Goal: Task Accomplishment & Management: Complete application form

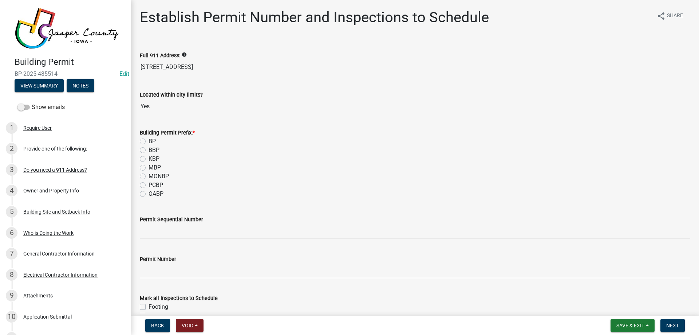
click at [149, 158] on label "KBP" at bounding box center [154, 158] width 11 height 9
click at [149, 158] on input "KBP" at bounding box center [151, 156] width 5 height 5
radio input "true"
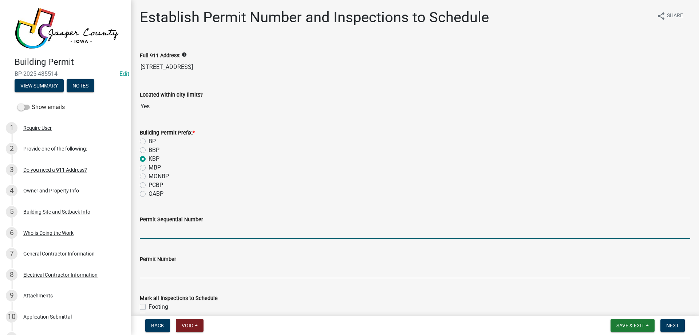
click at [149, 229] on input "Permit Sequential Number" at bounding box center [415, 231] width 551 height 15
type input "006"
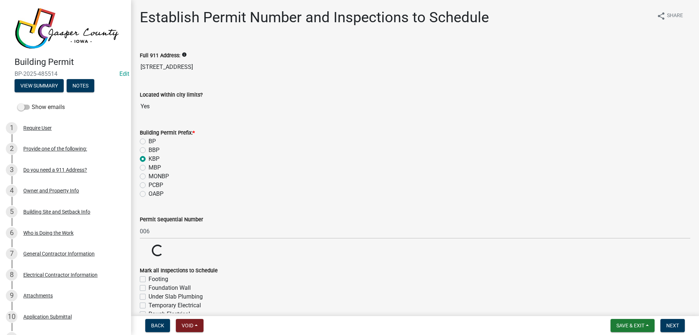
click at [255, 179] on div "MONBP" at bounding box center [415, 176] width 551 height 9
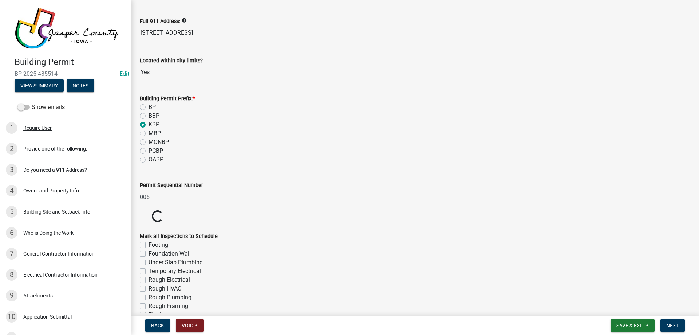
scroll to position [75, 0]
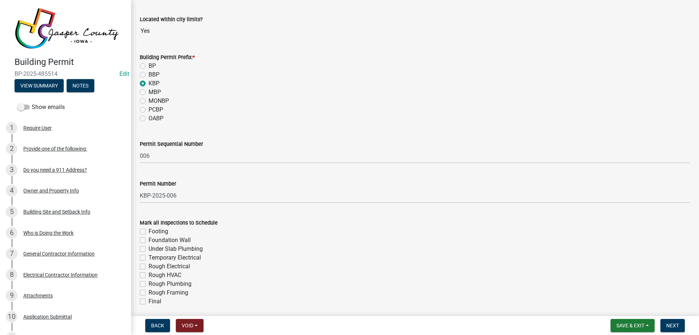
click at [149, 264] on label "Rough Electrical" at bounding box center [170, 266] width 42 height 9
click at [149, 264] on input "Rough Electrical" at bounding box center [151, 264] width 5 height 5
checkbox input "true"
checkbox input "false"
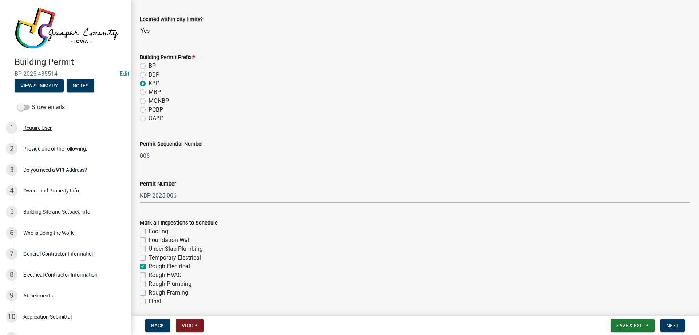
checkbox input "false"
checkbox input "true"
checkbox input "false"
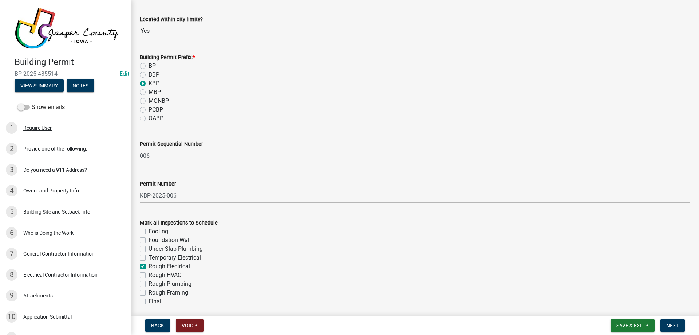
checkbox input "false"
click at [149, 302] on label "Final" at bounding box center [155, 301] width 13 height 9
click at [149, 302] on input "Final" at bounding box center [151, 299] width 5 height 5
checkbox input "true"
checkbox input "false"
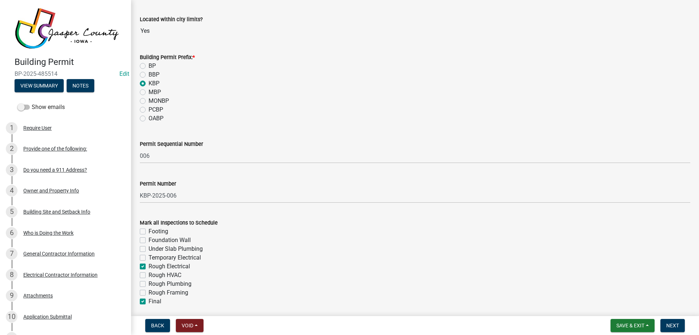
checkbox input "false"
checkbox input "true"
checkbox input "false"
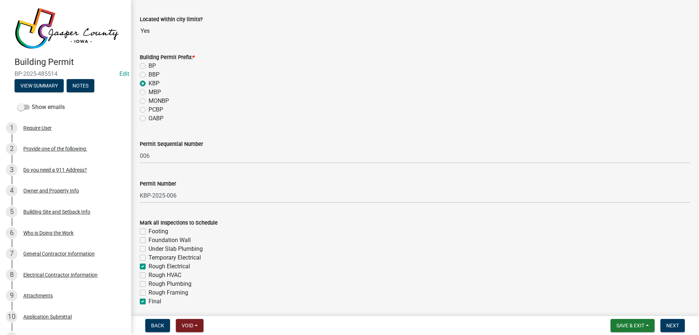
checkbox input "false"
checkbox input "true"
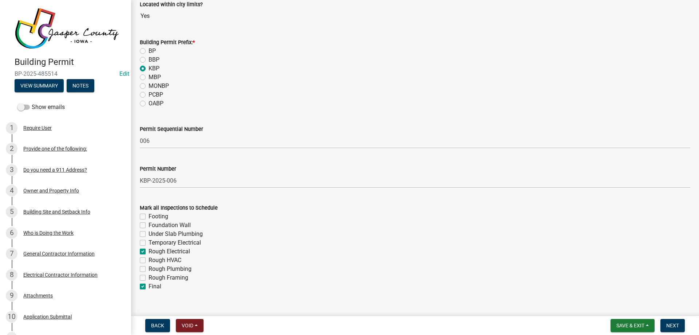
scroll to position [103, 0]
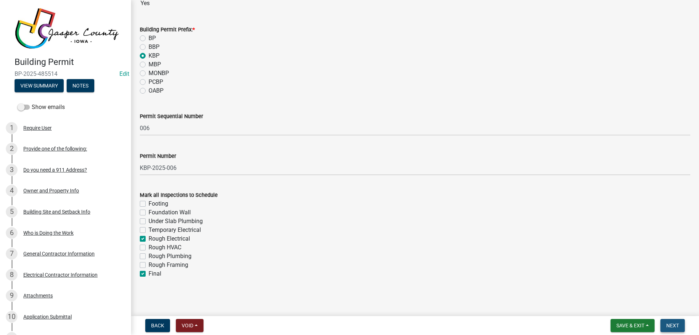
click at [672, 325] on span "Next" at bounding box center [673, 325] width 13 height 6
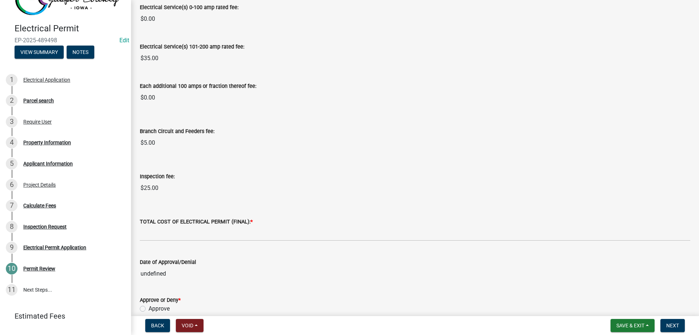
scroll to position [36, 0]
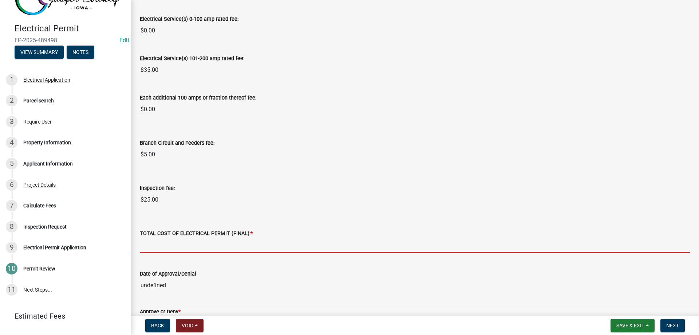
click at [170, 244] on input "text" at bounding box center [415, 244] width 551 height 15
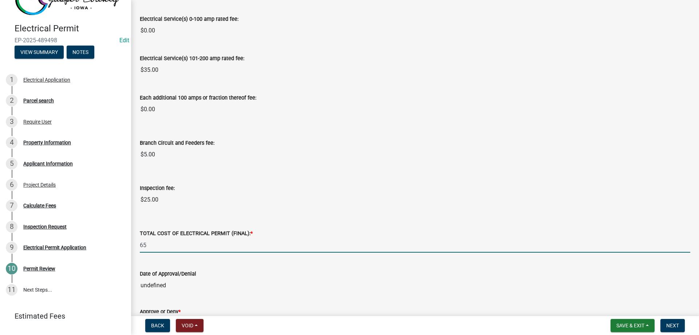
type input "65"
click at [299, 142] on div "Branch Circuit and Feeders fee:" at bounding box center [415, 142] width 551 height 9
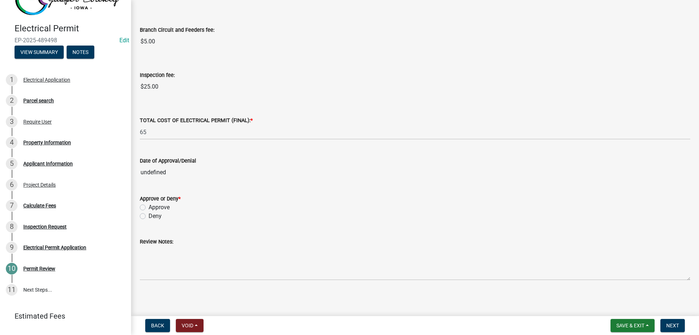
scroll to position [151, 0]
click at [155, 169] on input "undefined" at bounding box center [415, 171] width 551 height 15
click at [149, 205] on label "Approve" at bounding box center [159, 205] width 21 height 9
click at [149, 205] on input "Approve" at bounding box center [151, 203] width 5 height 5
radio input "true"
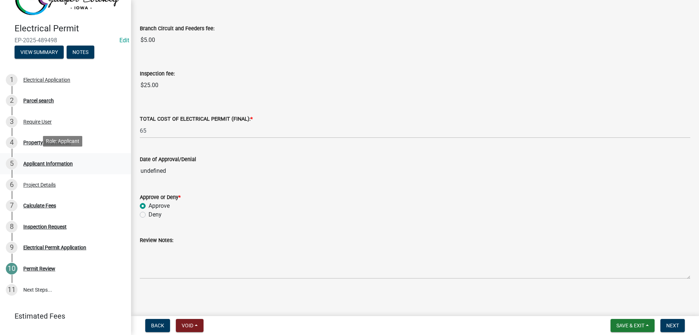
drag, startPoint x: 169, startPoint y: 170, endPoint x: 86, endPoint y: 169, distance: 83.0
click at [86, 169] on div "Electrical Permit EP-2025-489498 Edit View Summary Notes 1 Electrical Applicati…" at bounding box center [349, 167] width 699 height 335
click at [358, 219] on wm-data-entity-input "Approve or Deny * Approve Deny" at bounding box center [415, 205] width 551 height 42
click at [673, 325] on span "Next" at bounding box center [673, 325] width 13 height 6
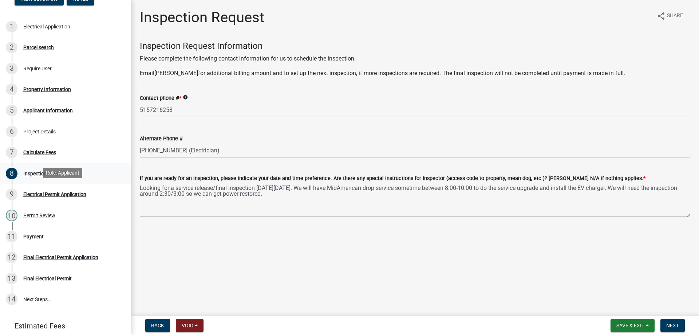
scroll to position [60, 0]
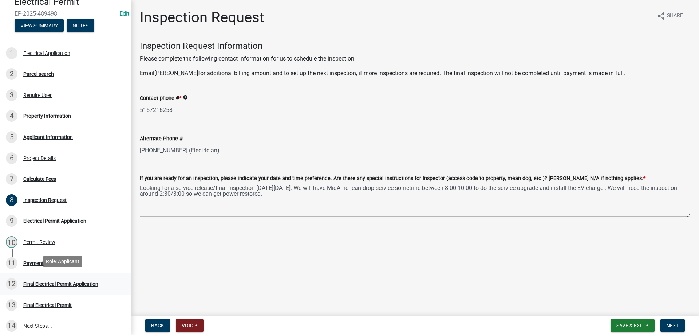
click at [40, 281] on div "Final Electrical Permit Application" at bounding box center [60, 283] width 75 height 5
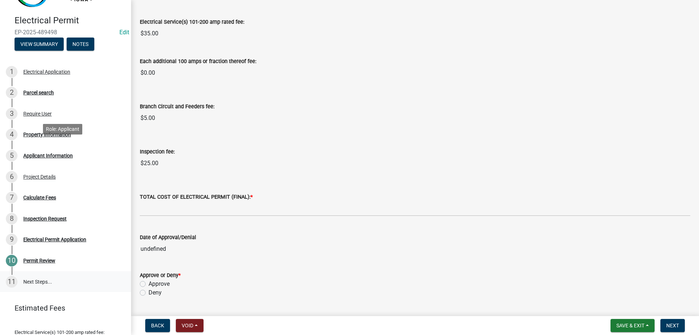
scroll to position [106, 0]
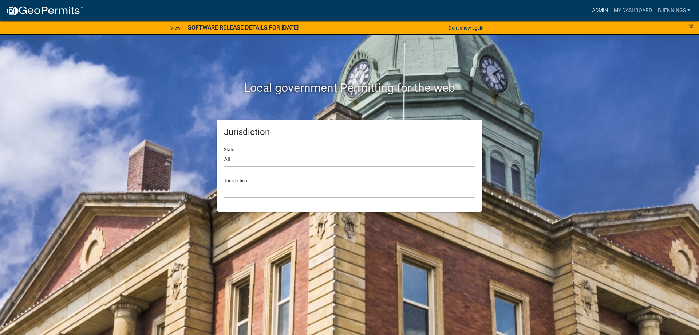
click at [599, 11] on link "Admin" at bounding box center [600, 11] width 22 height 14
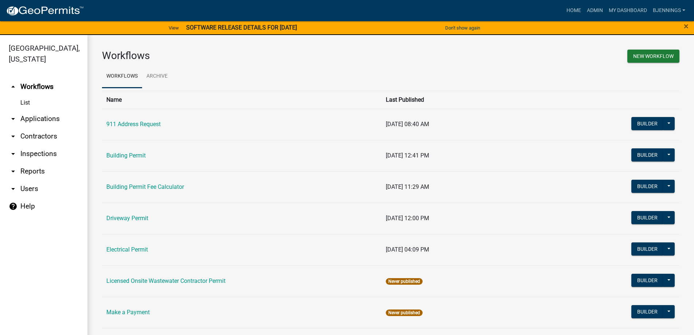
click at [35, 110] on link "arrow_drop_down Applications" at bounding box center [43, 118] width 87 height 17
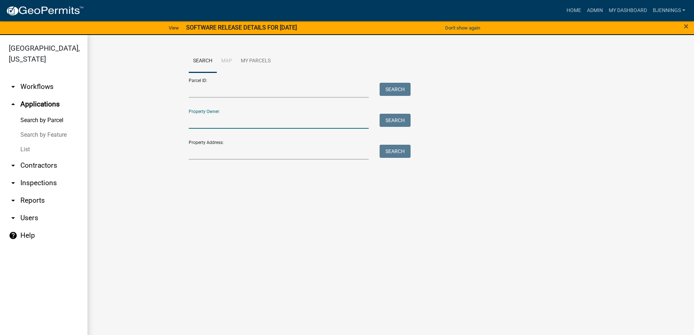
click at [271, 119] on input "Property Owner:" at bounding box center [279, 121] width 180 height 15
click at [198, 148] on input "Property Address:" at bounding box center [279, 152] width 180 height 15
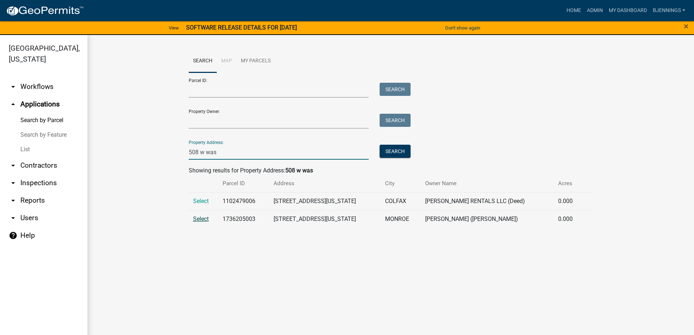
type input "508 w was"
click at [201, 218] on span "Select" at bounding box center [201, 218] width 16 height 7
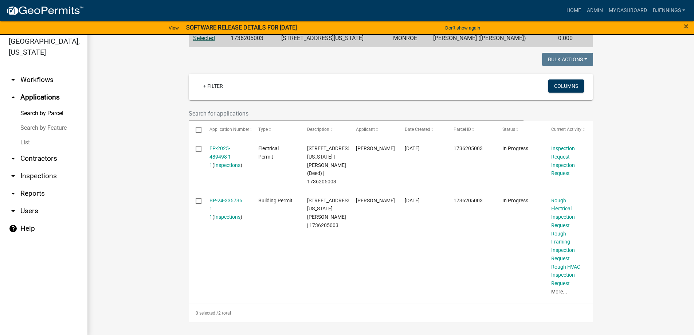
scroll to position [9, 0]
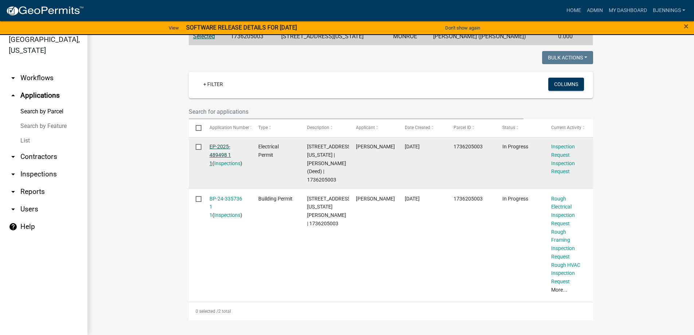
click at [226, 144] on link "EP-2025-489498 1 1" at bounding box center [219, 155] width 21 height 23
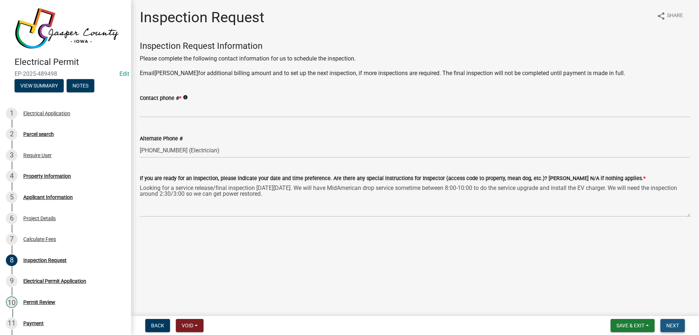
click at [672, 323] on span "Next" at bounding box center [673, 325] width 13 height 6
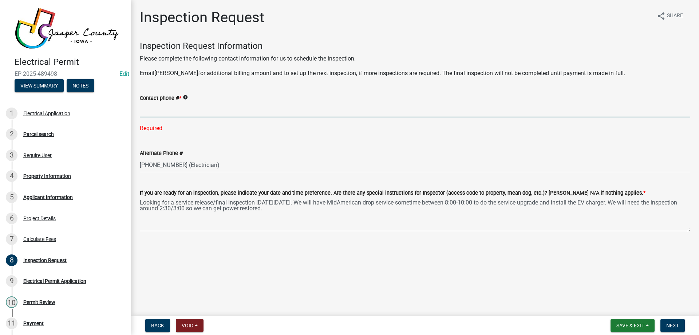
click at [165, 108] on input "Contact phone # *" at bounding box center [415, 109] width 551 height 15
click at [239, 111] on input "Contact phone # *" at bounding box center [415, 109] width 551 height 15
type input "515-707-5279"
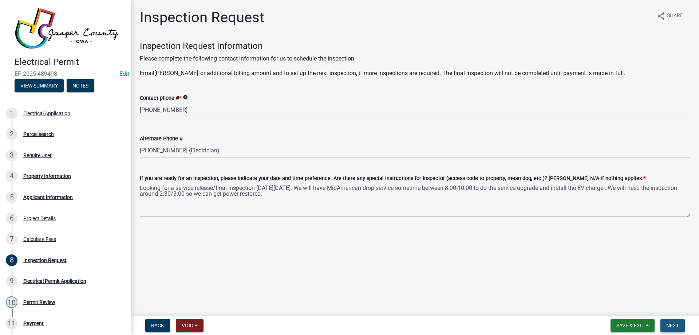
click at [671, 321] on button "Next" at bounding box center [673, 325] width 24 height 13
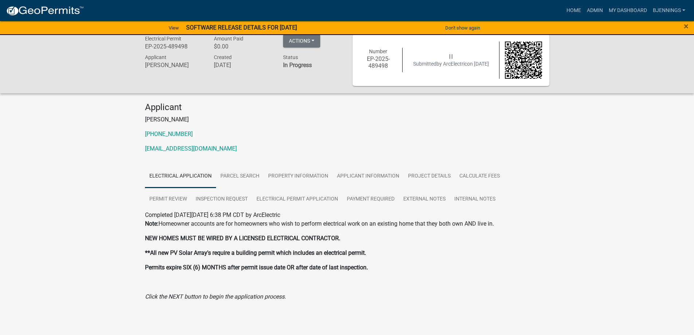
scroll to position [11, 0]
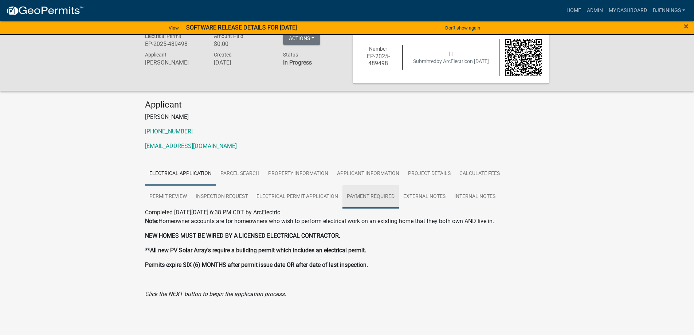
click at [342, 196] on link "Payment Required" at bounding box center [370, 196] width 56 height 23
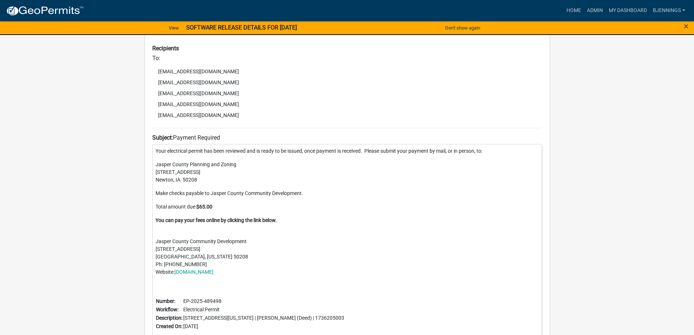
scroll to position [319, 0]
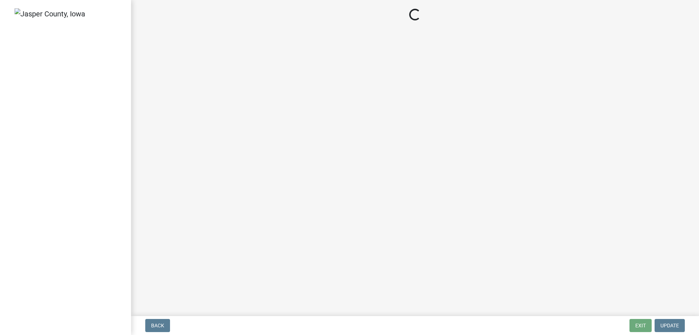
select select "3: 3"
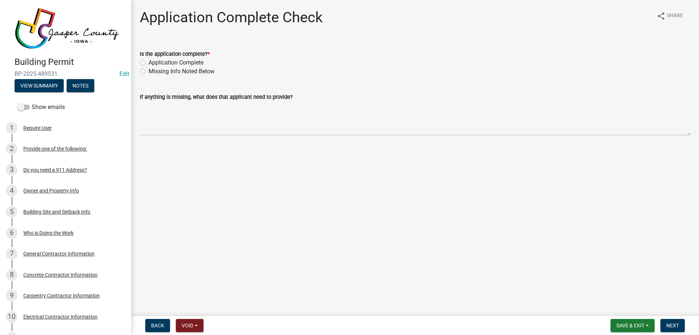
click at [185, 62] on label "Application Complete" at bounding box center [176, 62] width 55 height 9
click at [153, 62] on input "Application Complete" at bounding box center [151, 60] width 5 height 5
radio input "true"
click at [677, 321] on button "Next" at bounding box center [673, 325] width 24 height 13
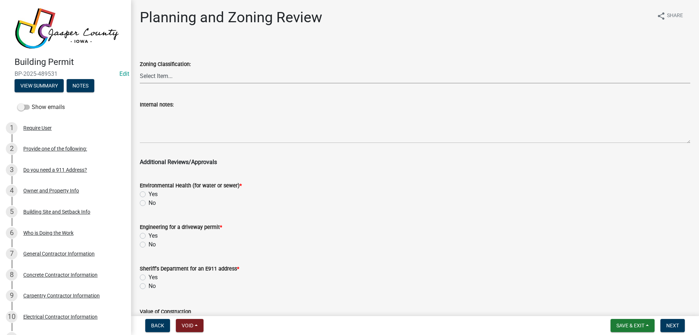
click at [211, 78] on select "Select Item... A RR-5 RR-1 R-1 POS UC/MHP C I FO WHPO AO PUD Incorporated City" at bounding box center [415, 75] width 551 height 15
click at [211, 79] on select "Select Item... A RR-5 RR-1 R-1 POS UC/MHP C I FO WHPO AO PUD Incorporated City" at bounding box center [415, 75] width 551 height 15
click at [172, 80] on select "Select Item... A RR-5 RR-1 R-1 POS UC/MHP C I FO WHPO AO PUD Incorporated City" at bounding box center [415, 75] width 551 height 15
click at [140, 68] on select "Select Item... A RR-5 RR-1 R-1 POS UC/MHP C I FO WHPO AO PUD Incorporated City" at bounding box center [415, 75] width 551 height 15
select select "dae2cbe3-7a61-4f95-b554-aabafbeeeba9"
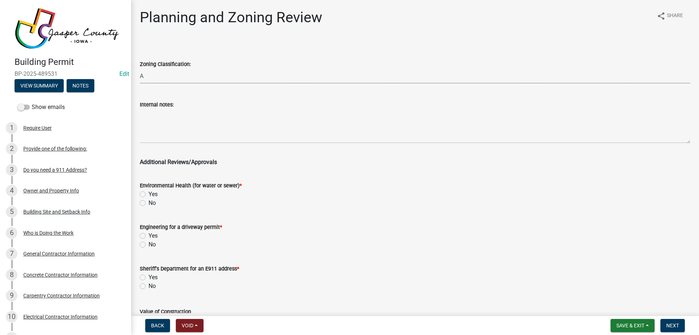
click at [149, 202] on label "No" at bounding box center [152, 203] width 7 height 9
click at [149, 202] on input "No" at bounding box center [151, 201] width 5 height 5
radio input "true"
click at [149, 247] on label "No" at bounding box center [152, 244] width 7 height 9
click at [149, 245] on input "No" at bounding box center [151, 242] width 5 height 5
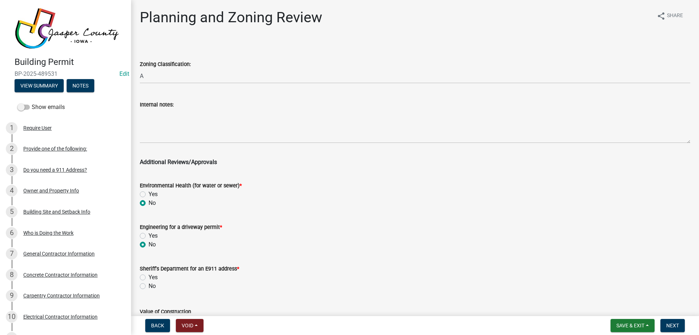
radio input "true"
click at [149, 283] on label "No" at bounding box center [152, 286] width 7 height 9
click at [149, 283] on input "No" at bounding box center [151, 284] width 5 height 5
radio input "true"
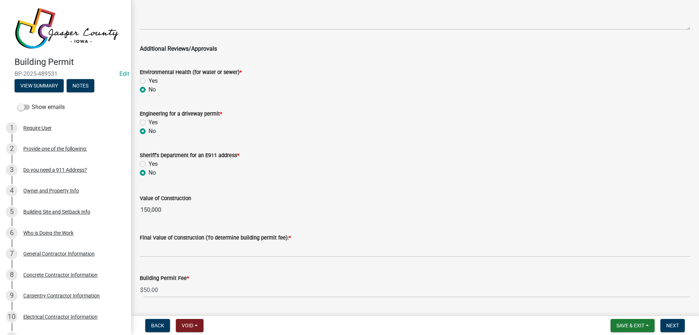
scroll to position [133, 0]
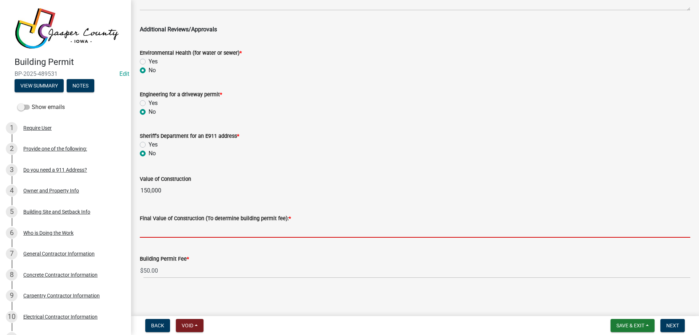
click at [176, 233] on input "text" at bounding box center [415, 230] width 551 height 15
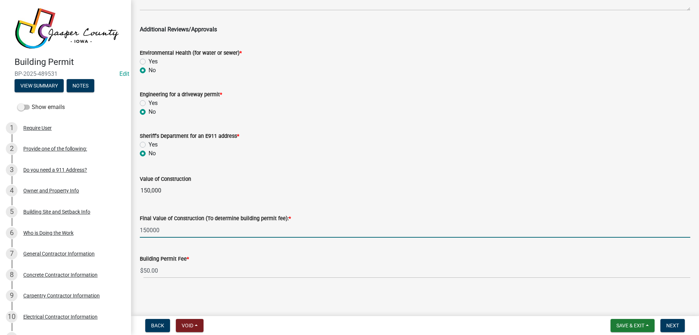
type input "150000"
click at [321, 158] on wm-data-entity-input "Sheriff's Department for an E911 address * Yes No" at bounding box center [415, 144] width 551 height 42
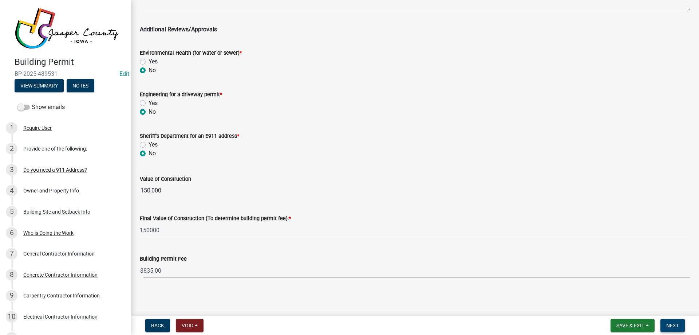
click at [672, 325] on span "Next" at bounding box center [673, 325] width 13 height 6
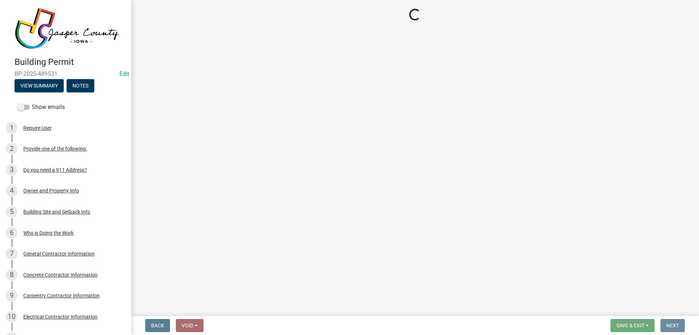
scroll to position [0, 0]
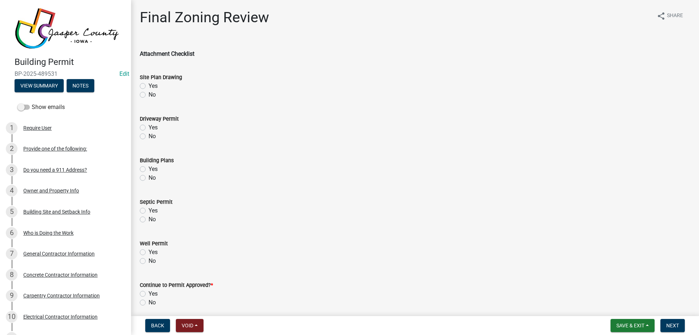
click at [149, 84] on label "Yes" at bounding box center [153, 86] width 9 height 9
click at [149, 84] on input "Yes" at bounding box center [151, 84] width 5 height 5
radio input "true"
click at [149, 136] on label "No" at bounding box center [152, 136] width 7 height 9
click at [149, 136] on input "No" at bounding box center [151, 134] width 5 height 5
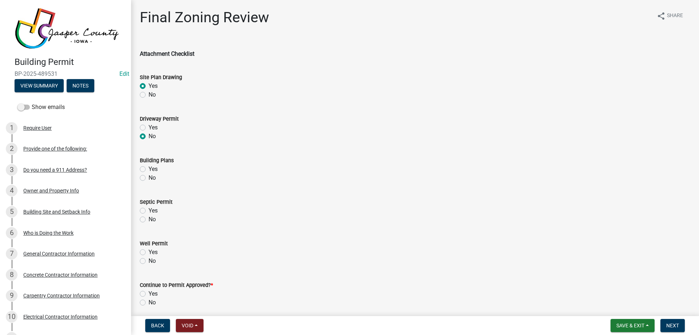
radio input "true"
click at [149, 169] on label "Yes" at bounding box center [153, 169] width 9 height 9
click at [149, 169] on input "Yes" at bounding box center [151, 167] width 5 height 5
radio input "true"
click at [149, 217] on label "No" at bounding box center [152, 219] width 7 height 9
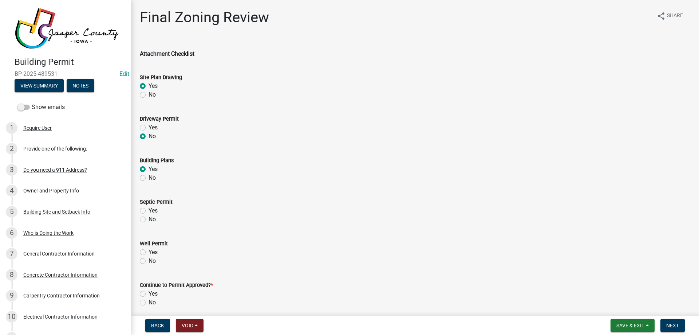
click at [149, 217] on input "No" at bounding box center [151, 217] width 5 height 5
radio input "true"
click at [149, 251] on label "Yes" at bounding box center [153, 252] width 9 height 9
click at [149, 251] on input "Yes" at bounding box center [151, 250] width 5 height 5
radio input "true"
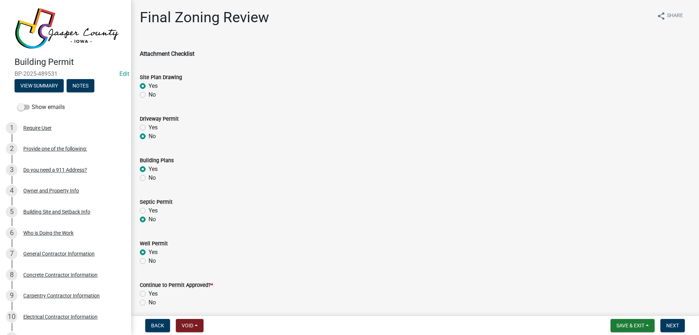
click at [149, 293] on label "Yes" at bounding box center [153, 293] width 9 height 9
click at [149, 293] on input "Yes" at bounding box center [151, 291] width 5 height 5
radio input "true"
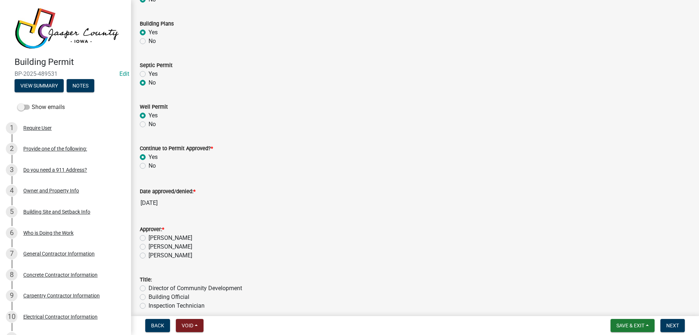
scroll to position [169, 0]
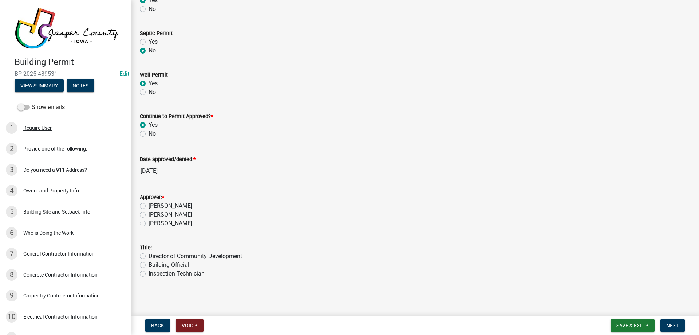
click at [149, 203] on label "Brett Jennings" at bounding box center [171, 205] width 44 height 9
click at [149, 203] on input "Brett Jennings" at bounding box center [151, 203] width 5 height 5
radio input "true"
click at [149, 264] on label "Building Official" at bounding box center [169, 264] width 41 height 9
click at [149, 264] on input "Building Official" at bounding box center [151, 262] width 5 height 5
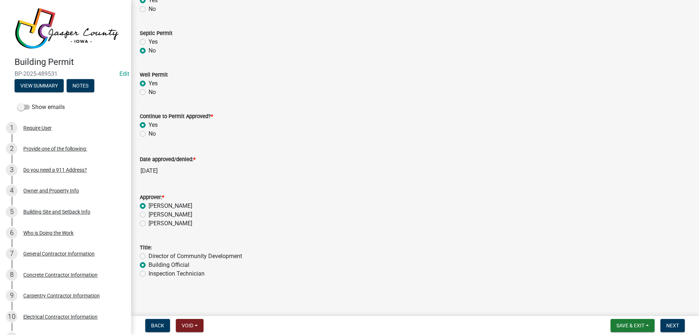
radio input "true"
click at [676, 322] on button "Next" at bounding box center [673, 325] width 24 height 13
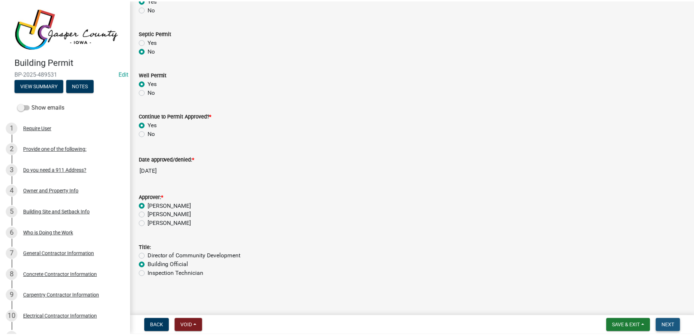
scroll to position [0, 0]
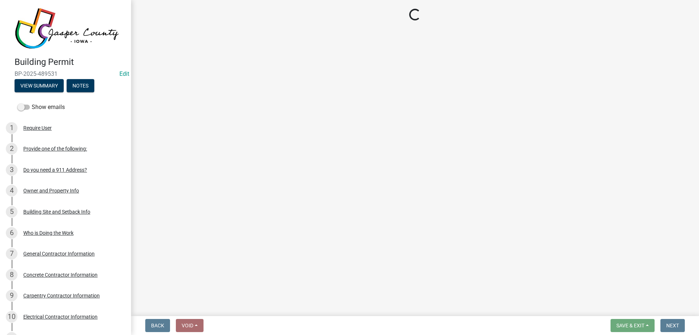
select select "3: 3"
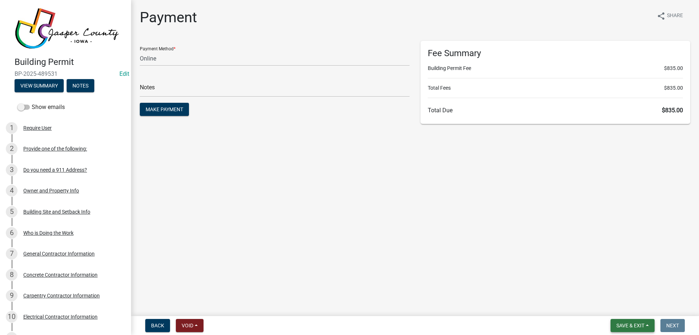
click at [639, 327] on span "Save & Exit" at bounding box center [631, 325] width 28 height 6
click at [641, 308] on button "Save & Exit" at bounding box center [626, 306] width 58 height 17
